Goal: Information Seeking & Learning: Understand process/instructions

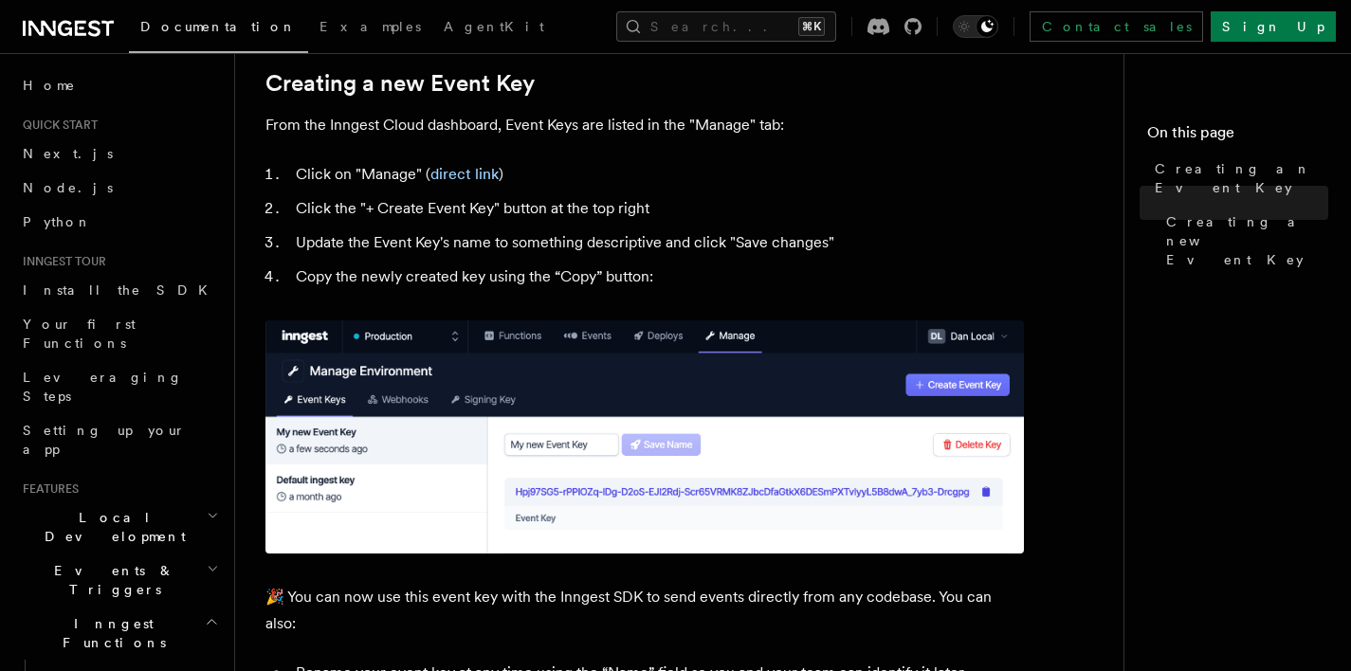
scroll to position [808, 0]
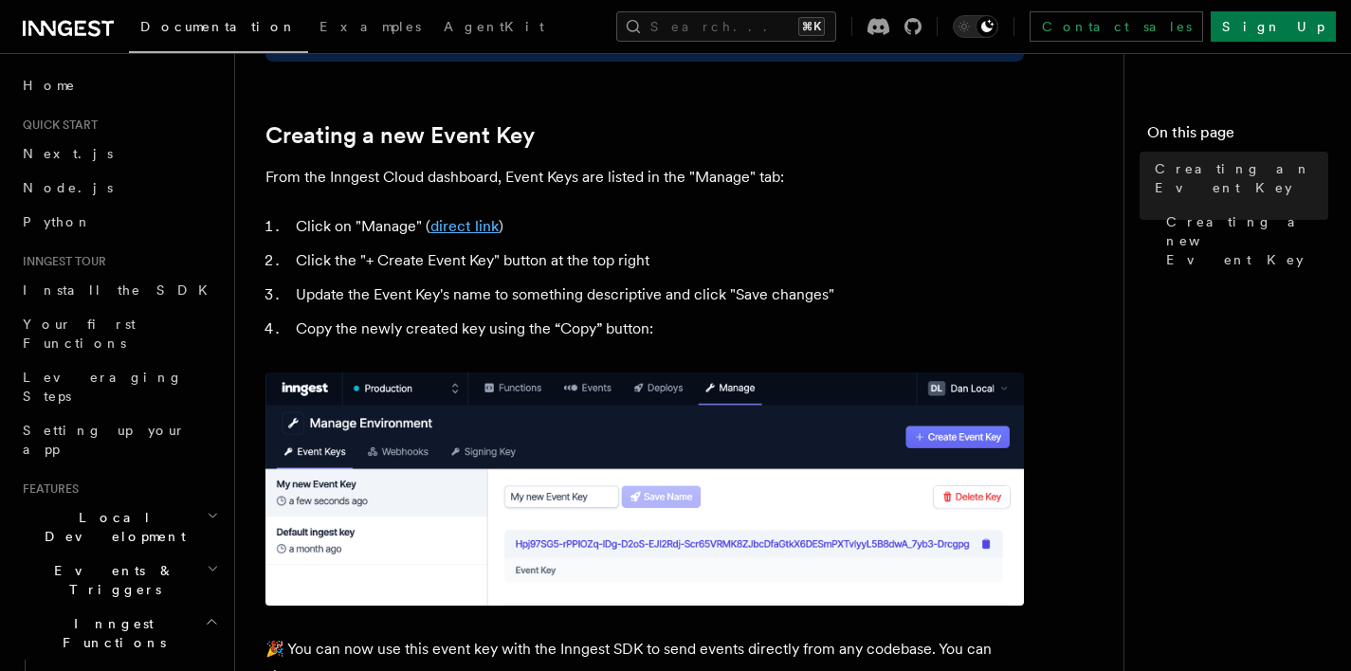
click at [465, 229] on link "direct link" at bounding box center [464, 226] width 68 height 18
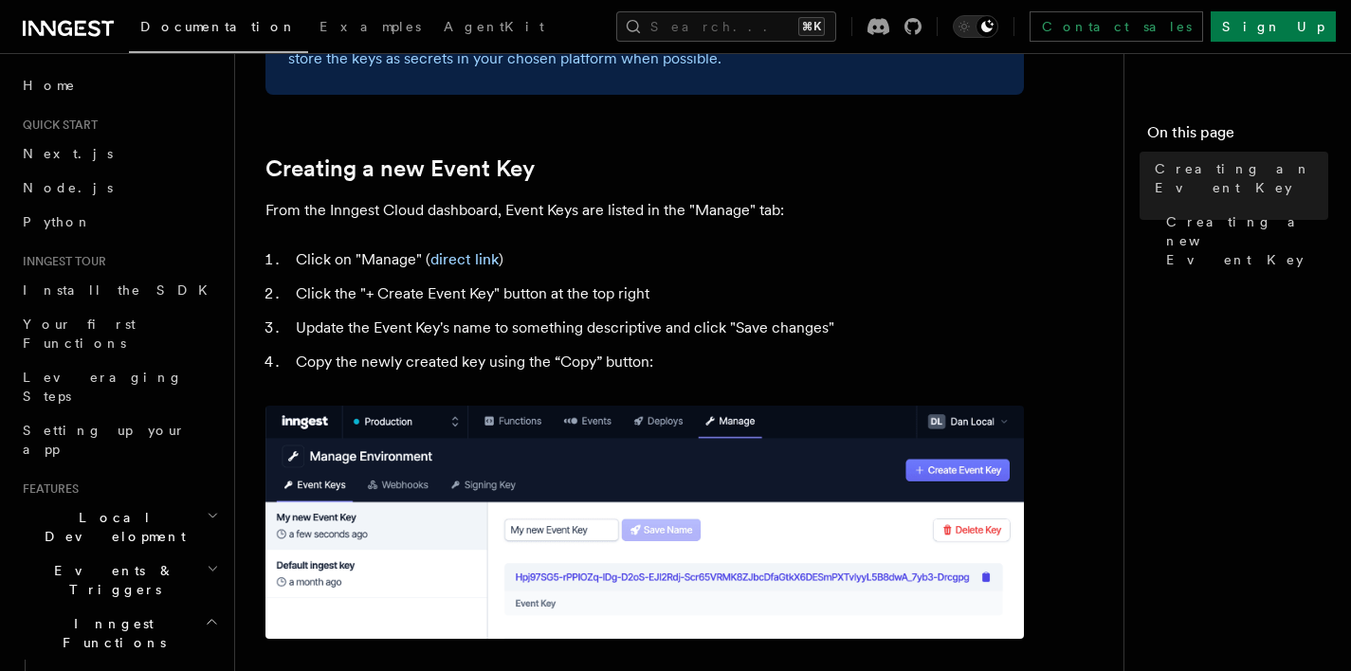
scroll to position [779, 0]
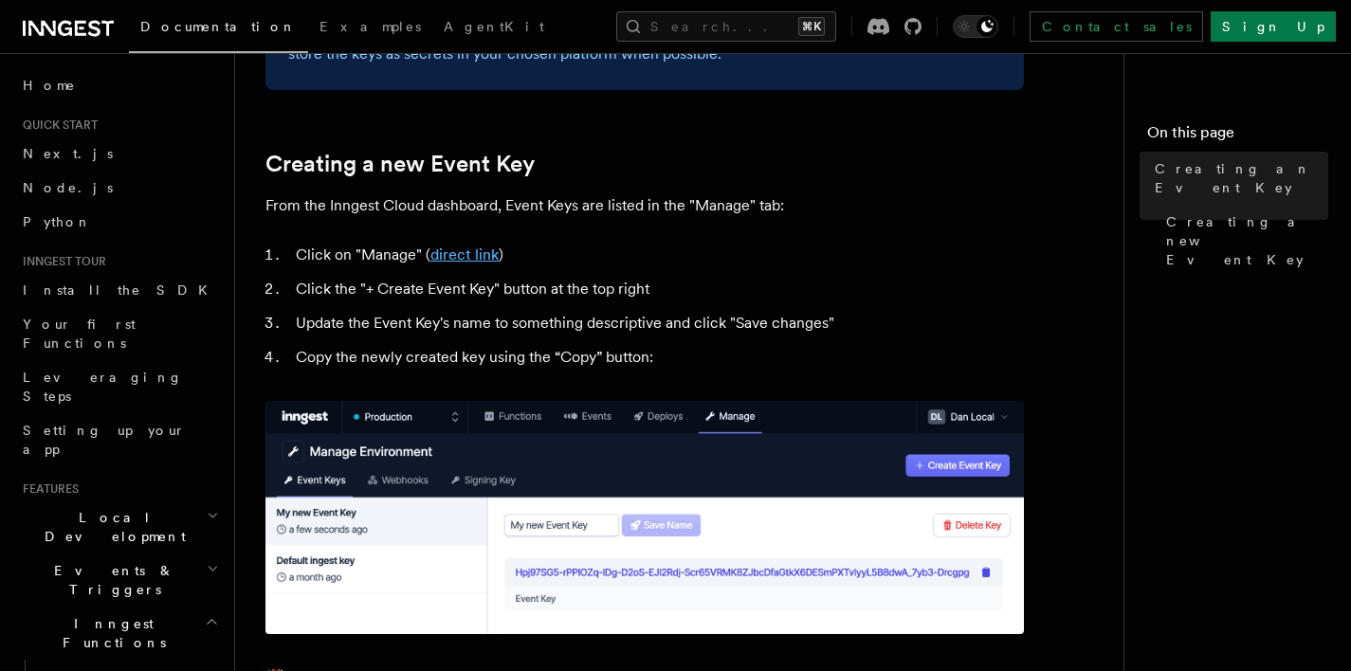
click at [467, 258] on link "direct link" at bounding box center [464, 255] width 68 height 18
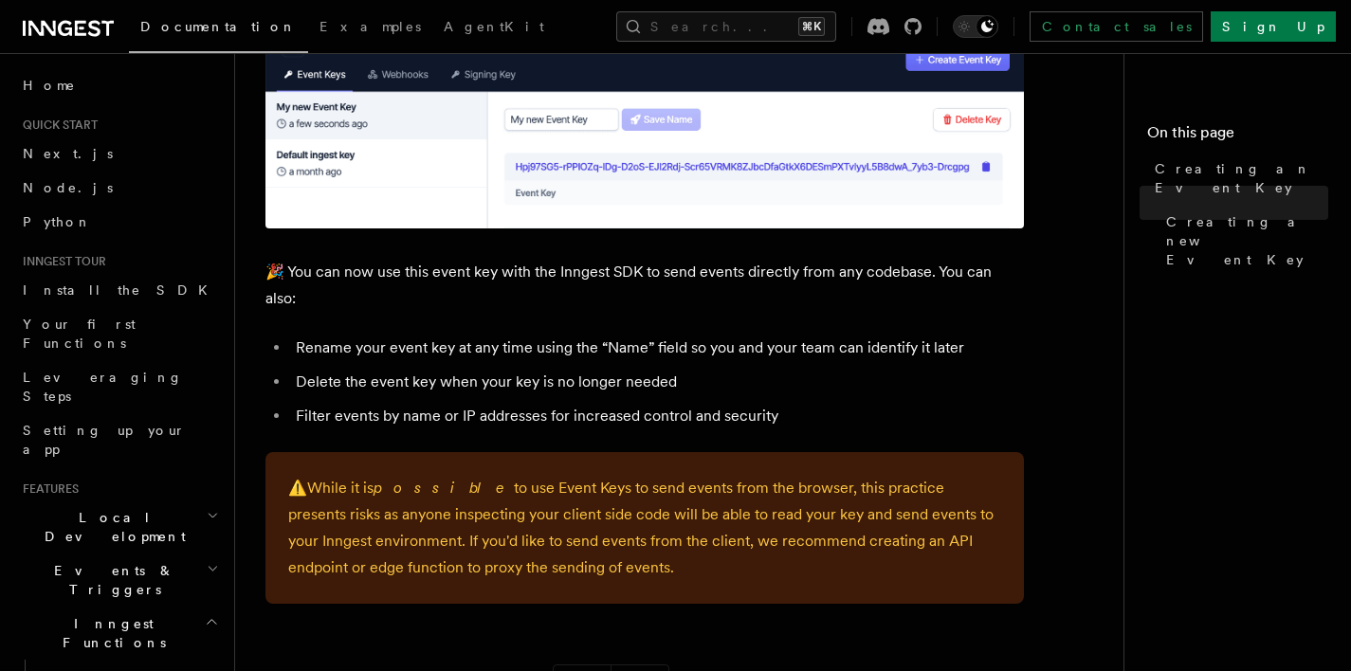
scroll to position [1190, 0]
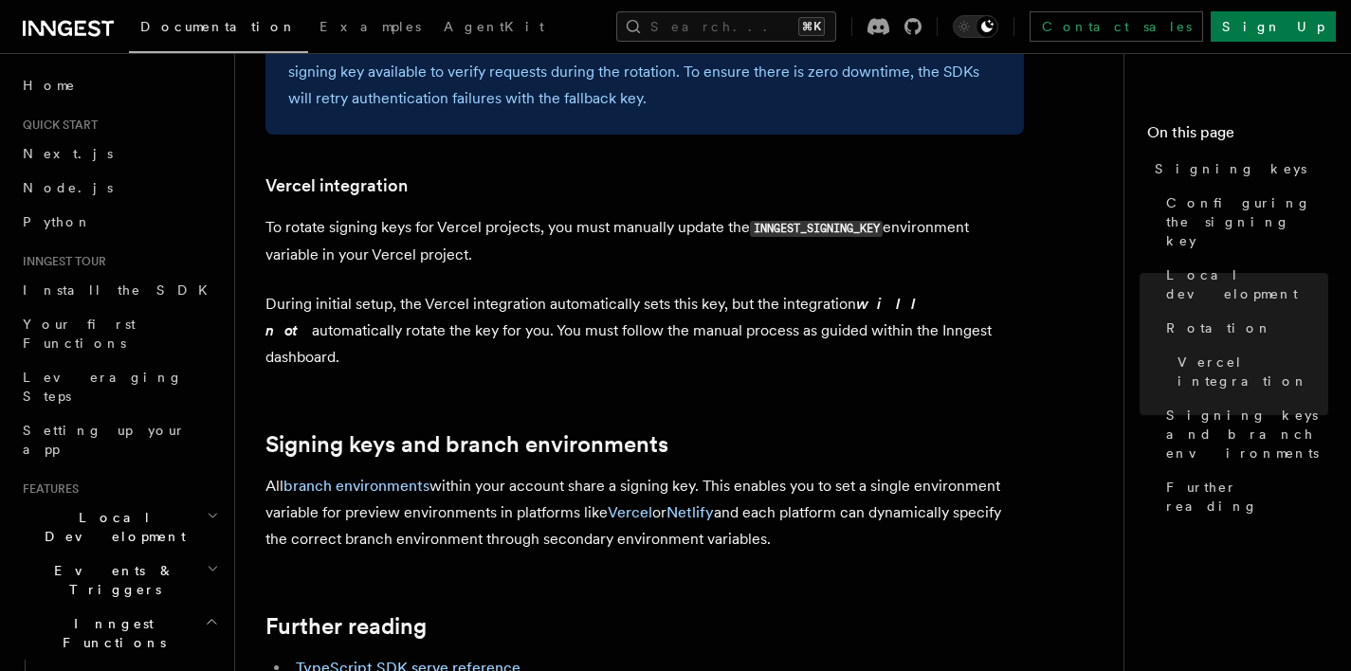
scroll to position [1856, 0]
click at [463, 472] on p "All branch environments within your account share a signing key. This enables y…" at bounding box center [644, 512] width 759 height 80
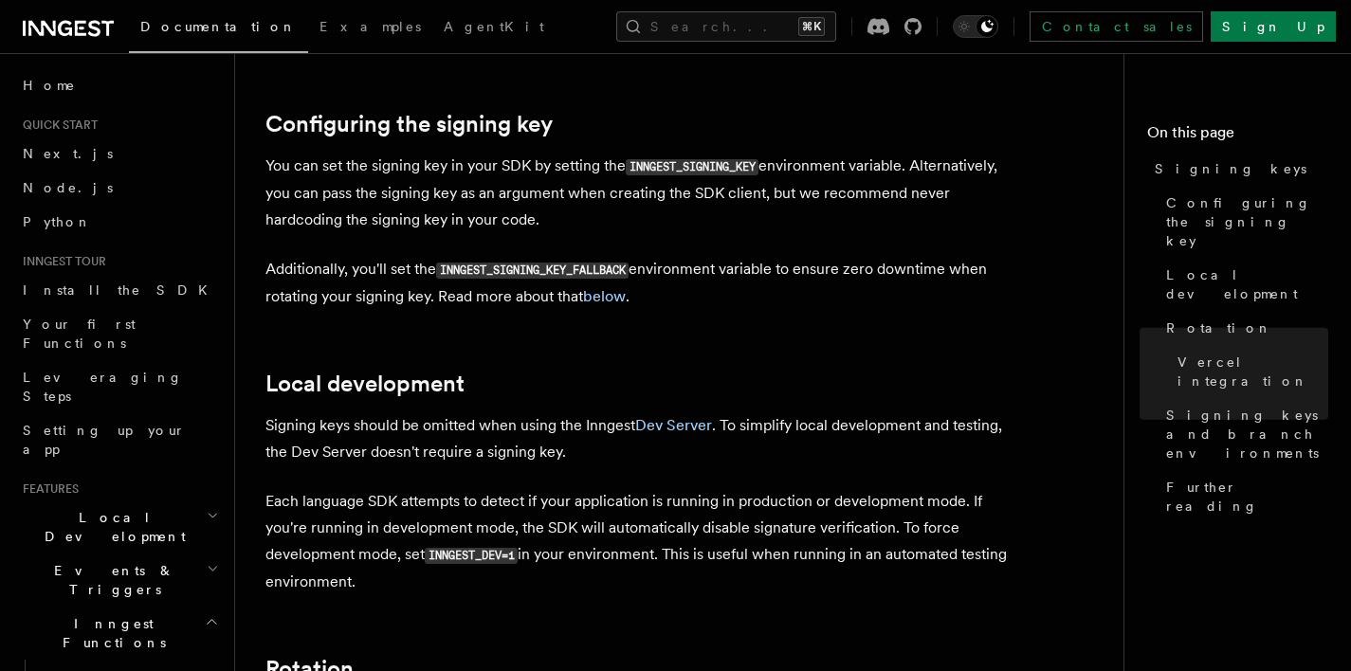
scroll to position [0, 0]
